Goal: Task Accomplishment & Management: Use online tool/utility

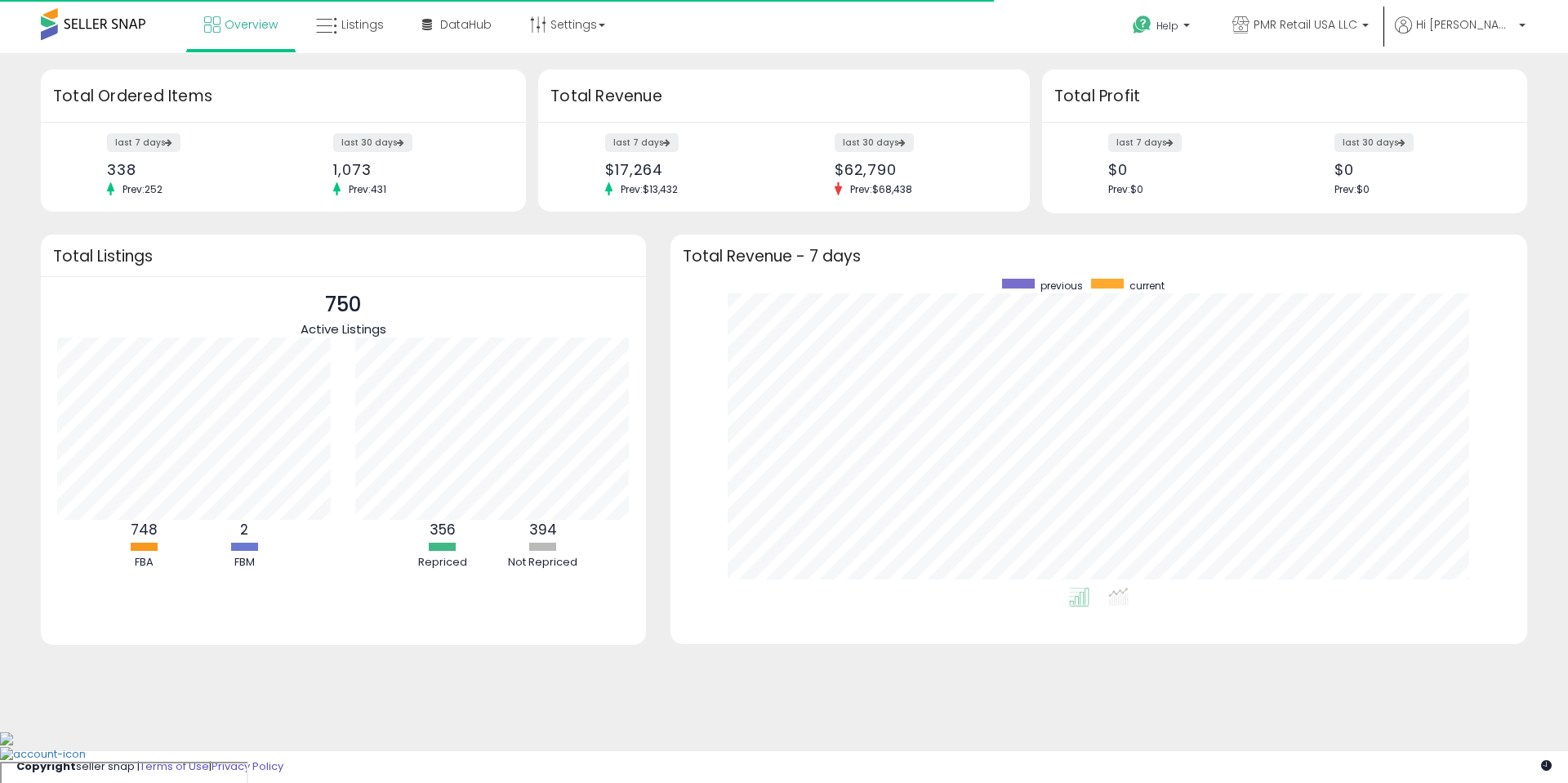
scroll to position [308, 823]
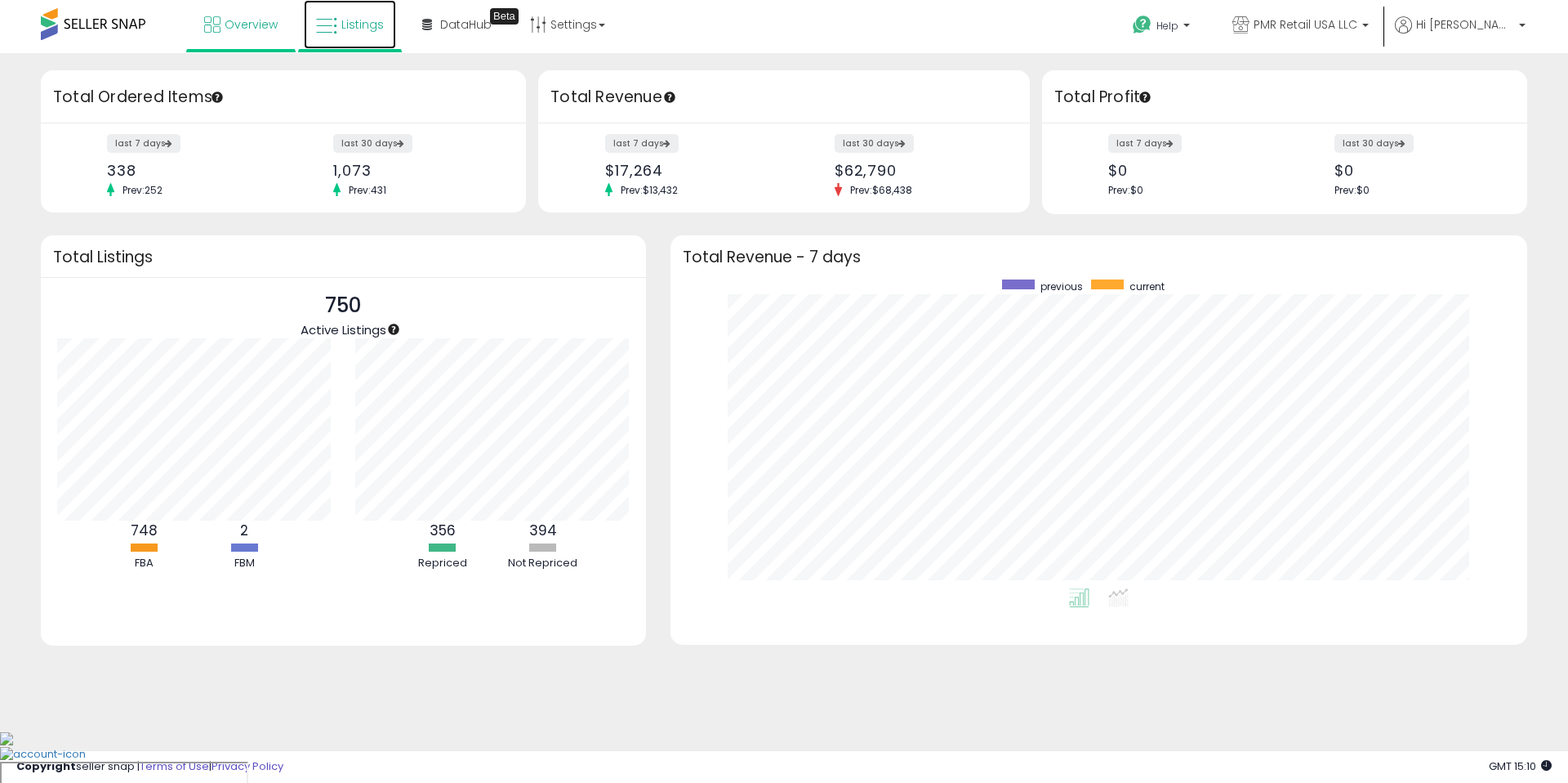
click at [369, 20] on span "Listings" at bounding box center [362, 24] width 43 height 16
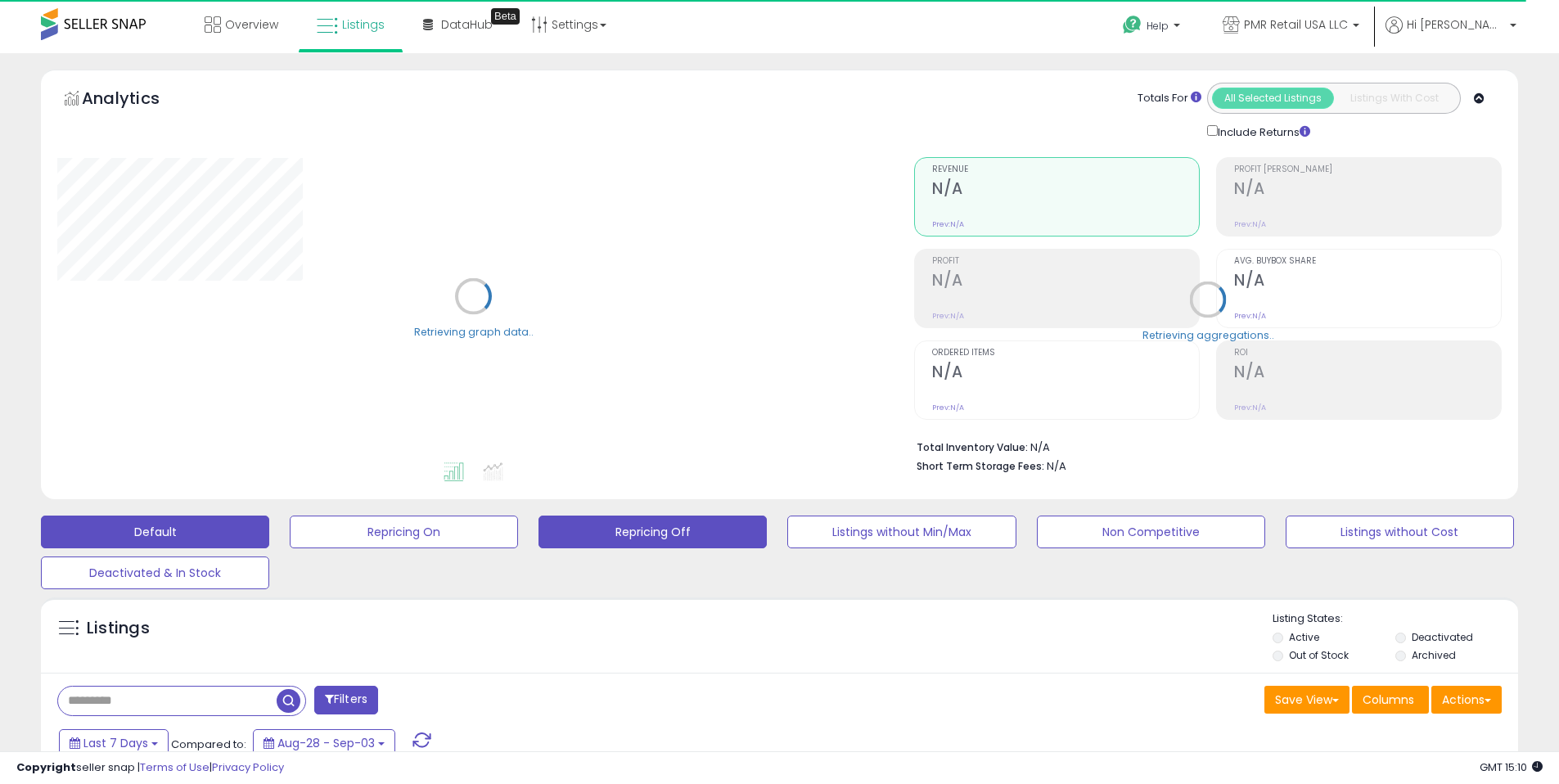
click at [664, 535] on button "Repricing Off" at bounding box center [652, 531] width 228 height 32
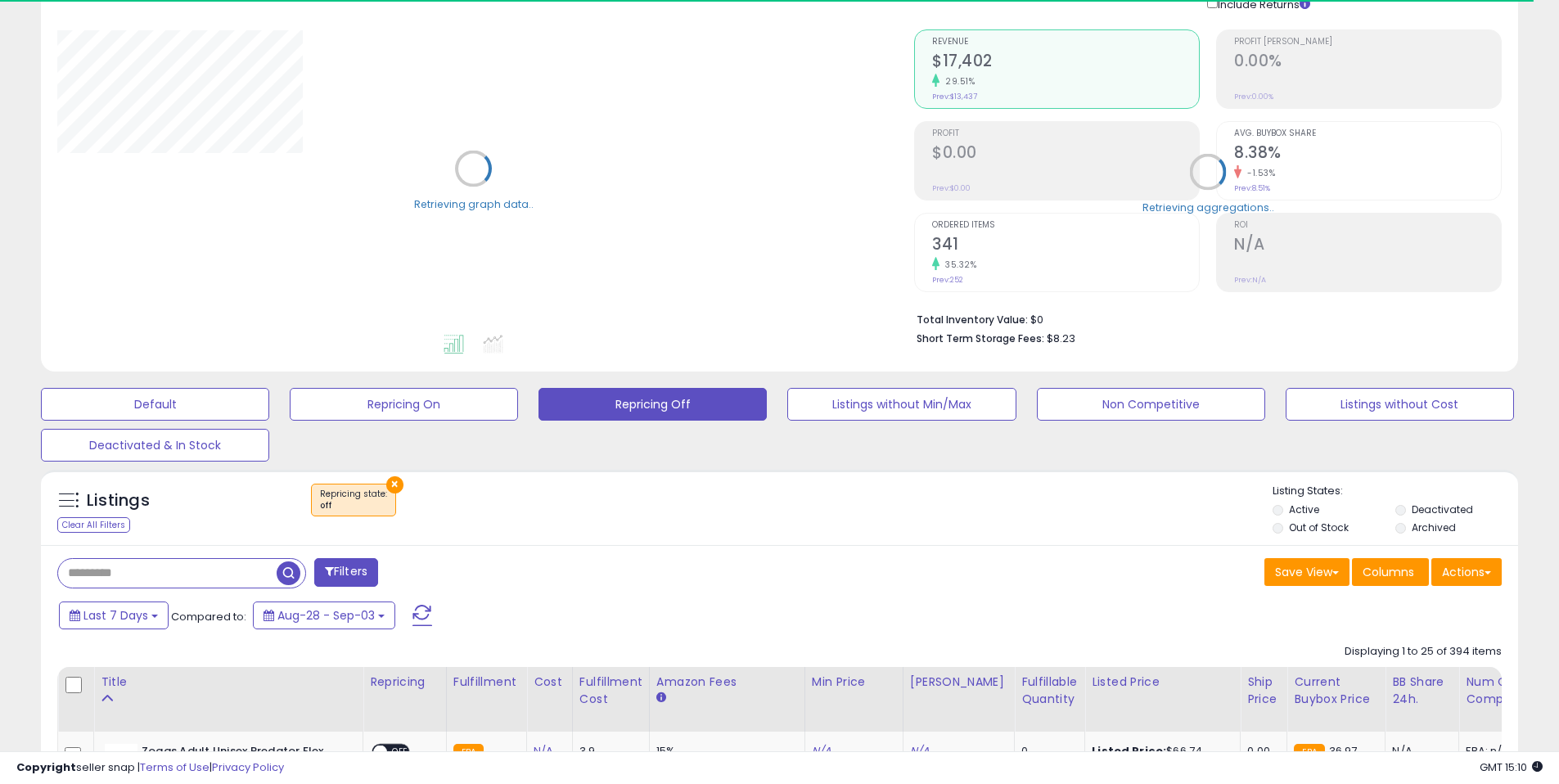
scroll to position [273, 0]
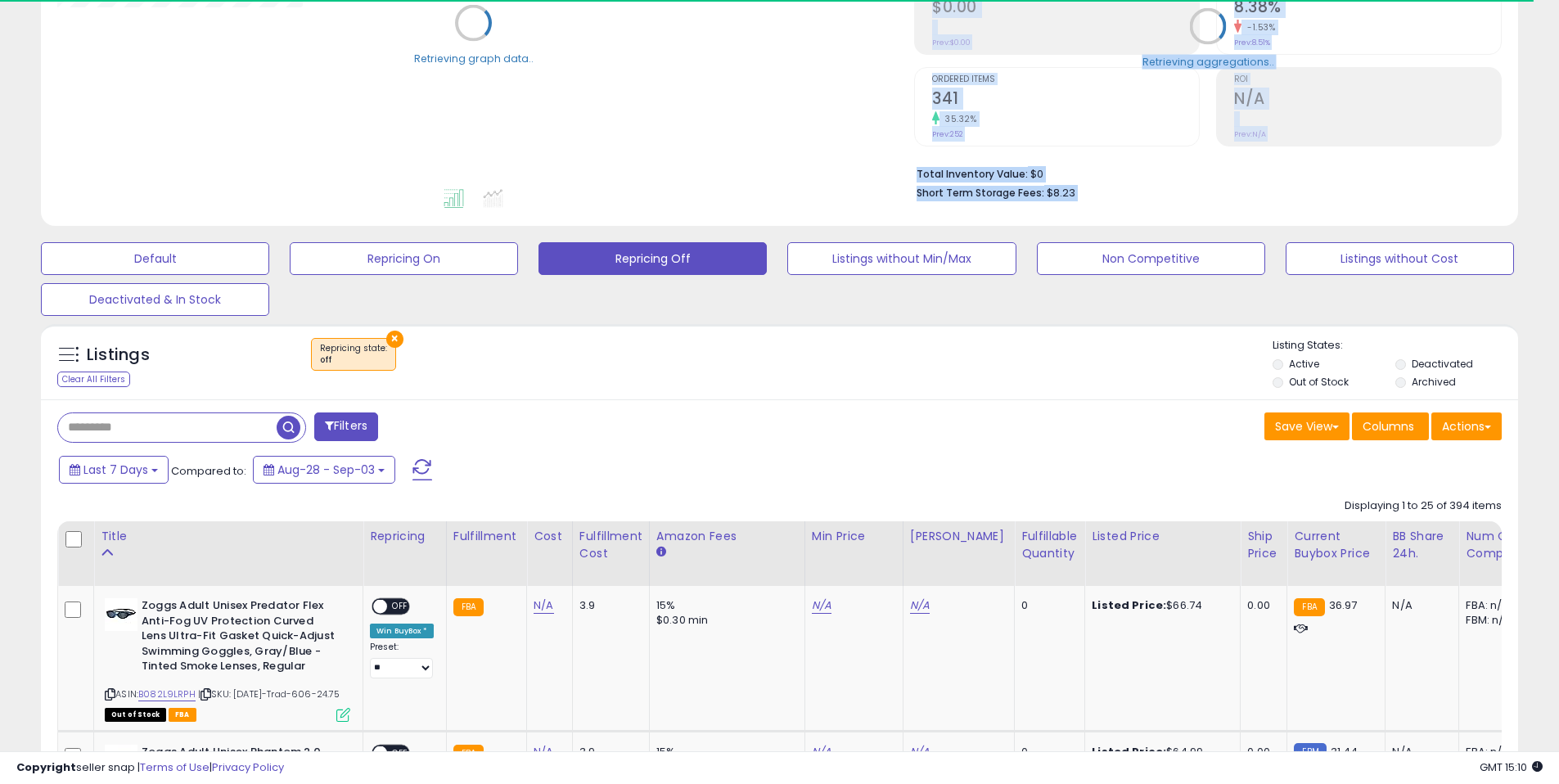
drag, startPoint x: 1569, startPoint y: 169, endPoint x: 1569, endPoint y: 243, distance: 74.0
click at [1559, 243] on html "Unable to login Retrieving listings data.. has not yet accepted the Terms of Us…" at bounding box center [780, 119] width 1559 height 784
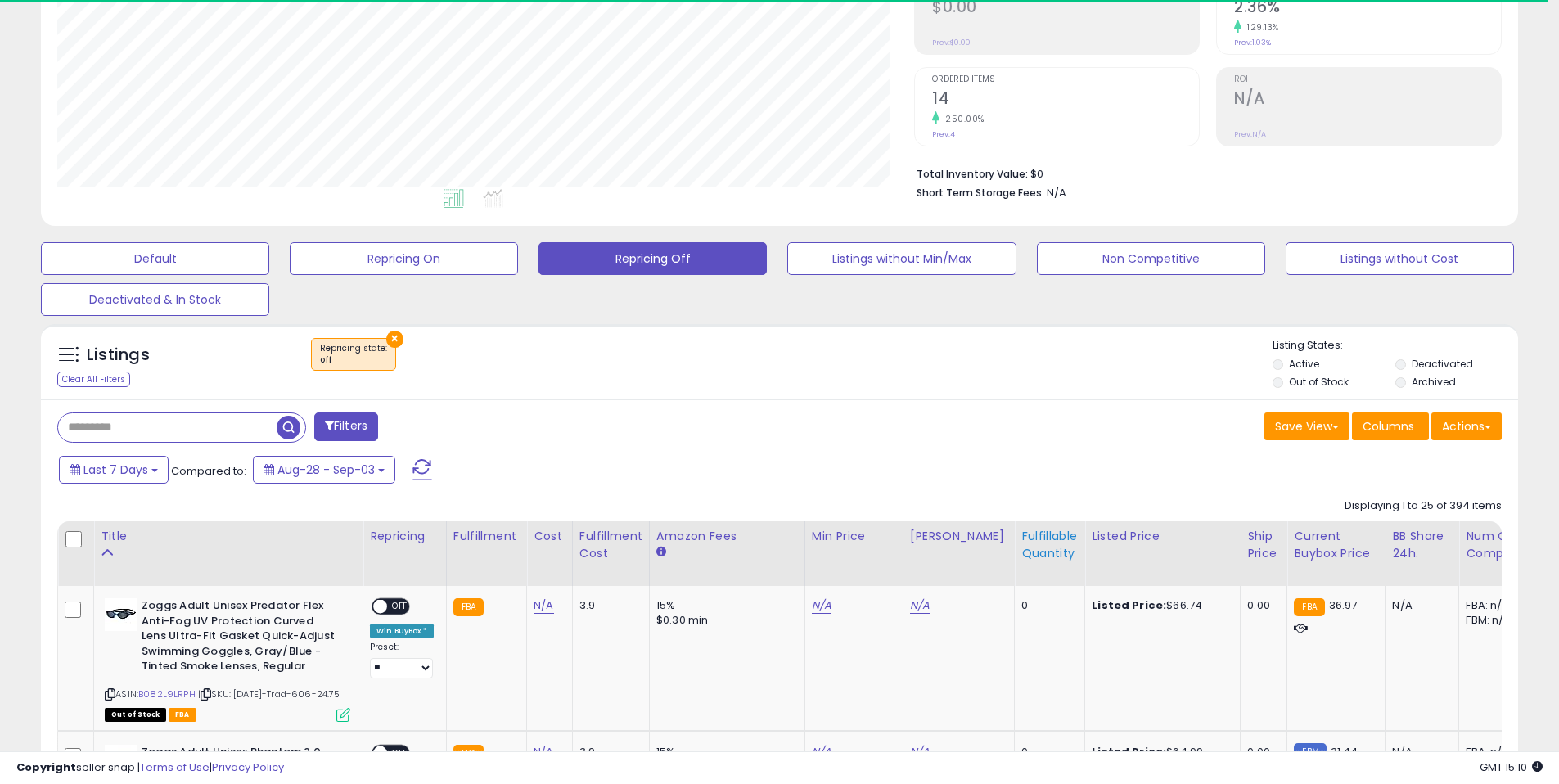
click at [1025, 554] on div "Fulfillable Quantity" at bounding box center [1049, 545] width 56 height 34
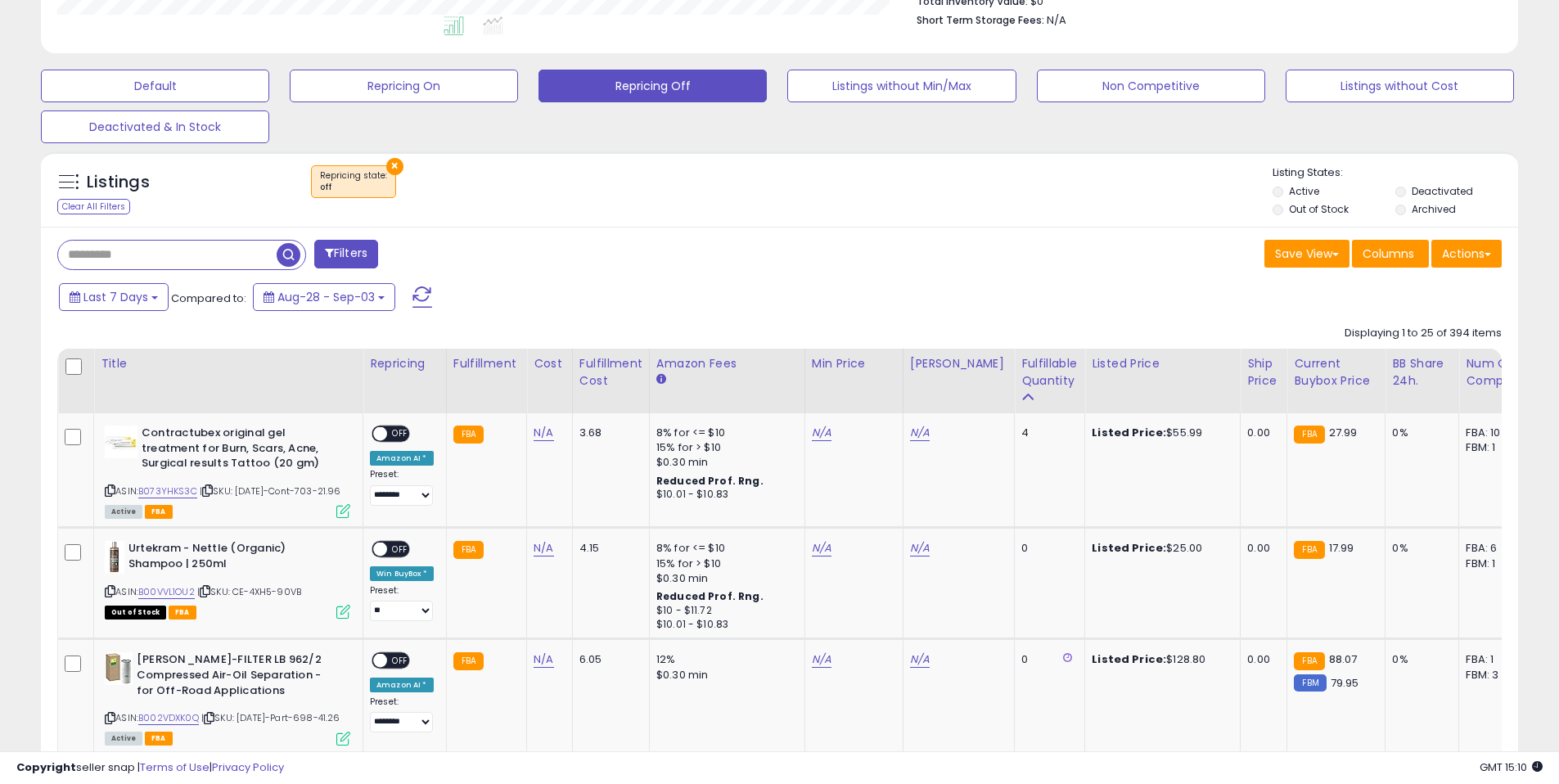
scroll to position [488, 0]
